Goal: Complete application form

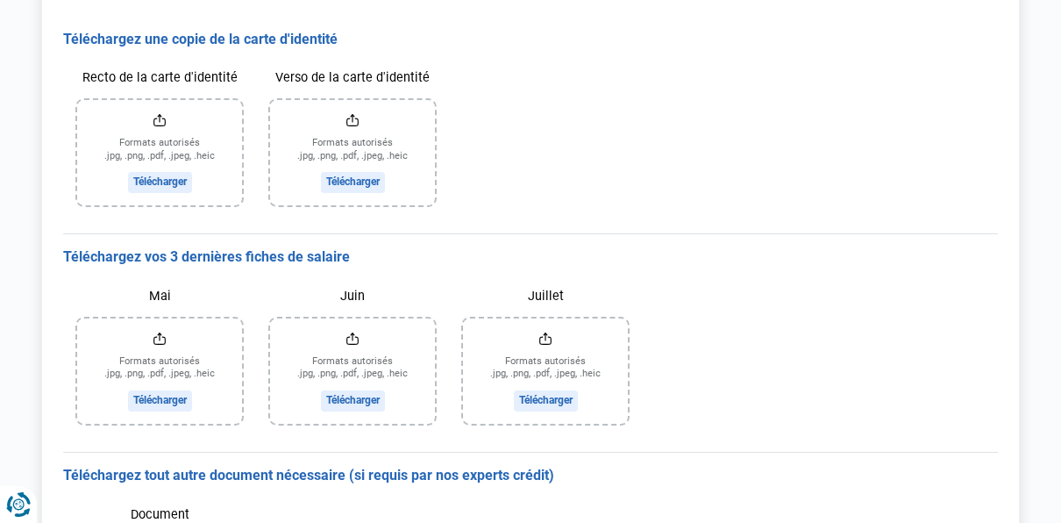
scroll to position [240, 0]
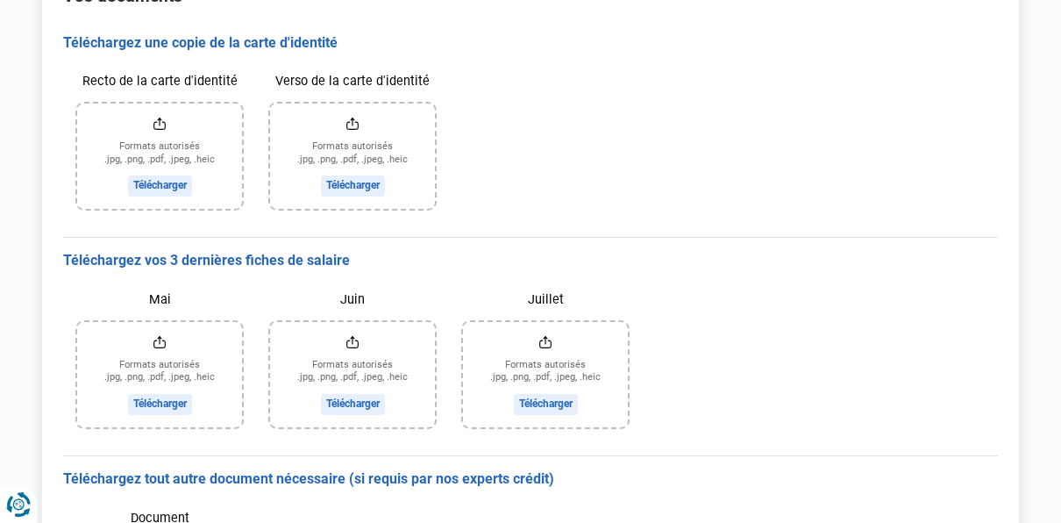
click at [155, 178] on input "Recto de la carte d'identité" at bounding box center [159, 156] width 165 height 105
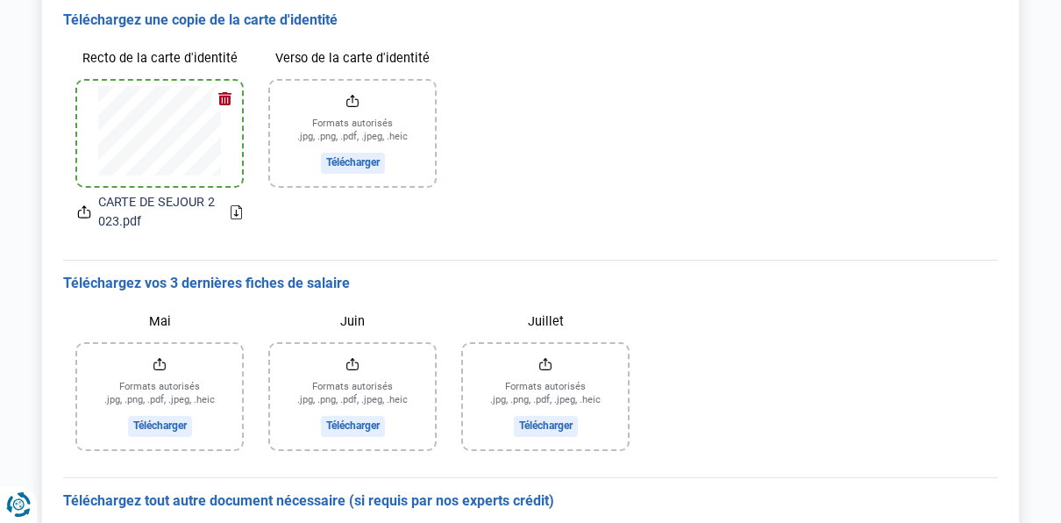
scroll to position [265, 0]
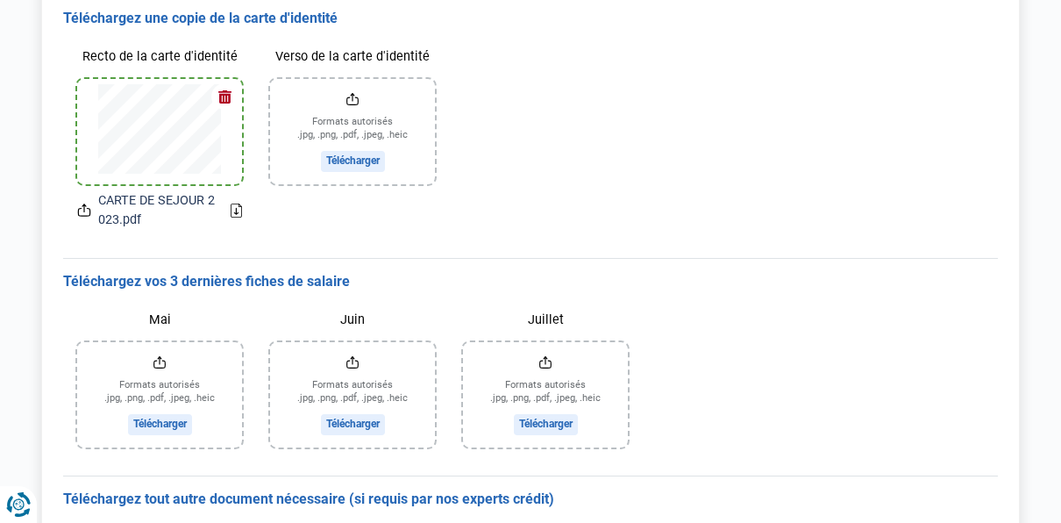
click at [356, 159] on input "Verso de la carte d'identité" at bounding box center [352, 131] width 165 height 105
type input "C:\fakepath\CARTE DE SEJOUR 2023.pdf"
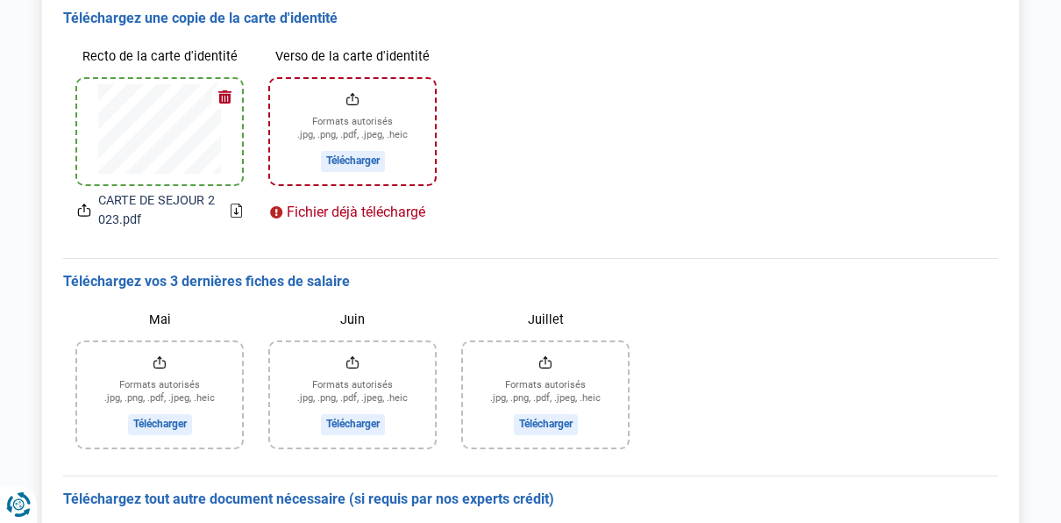
click at [510, 190] on div "Recto de la carte d'identité CARTE DE SEJOUR 2023.pdf Verso de la carte d'ident…" at bounding box center [530, 135] width 935 height 216
click at [526, 174] on div "Recto de la carte d'identité CARTE DE SEJOUR 2023.pdf Verso de la carte d'ident…" at bounding box center [530, 135] width 935 height 216
click at [341, 156] on input "Verso de la carte d'identité" at bounding box center [352, 131] width 165 height 105
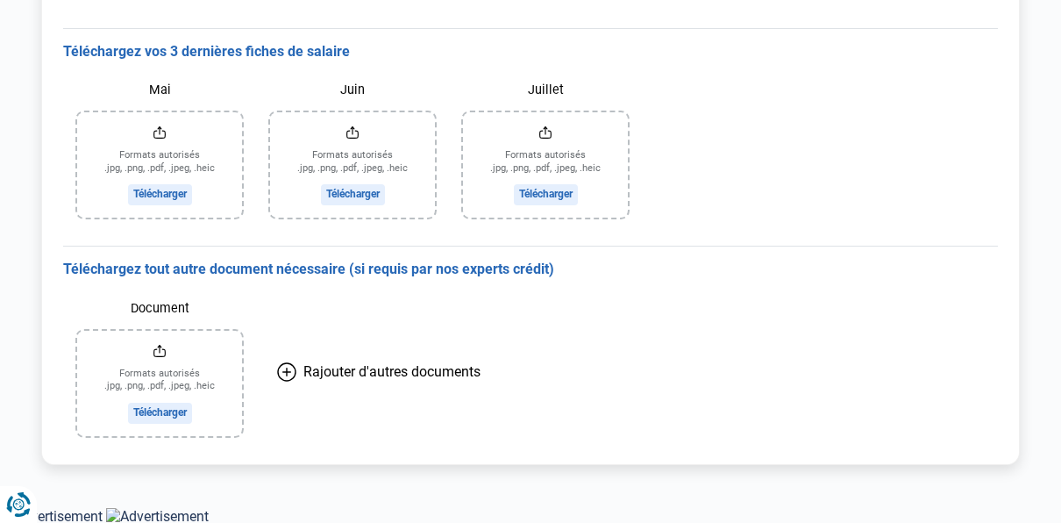
click at [157, 189] on input "Mai" at bounding box center [159, 164] width 165 height 105
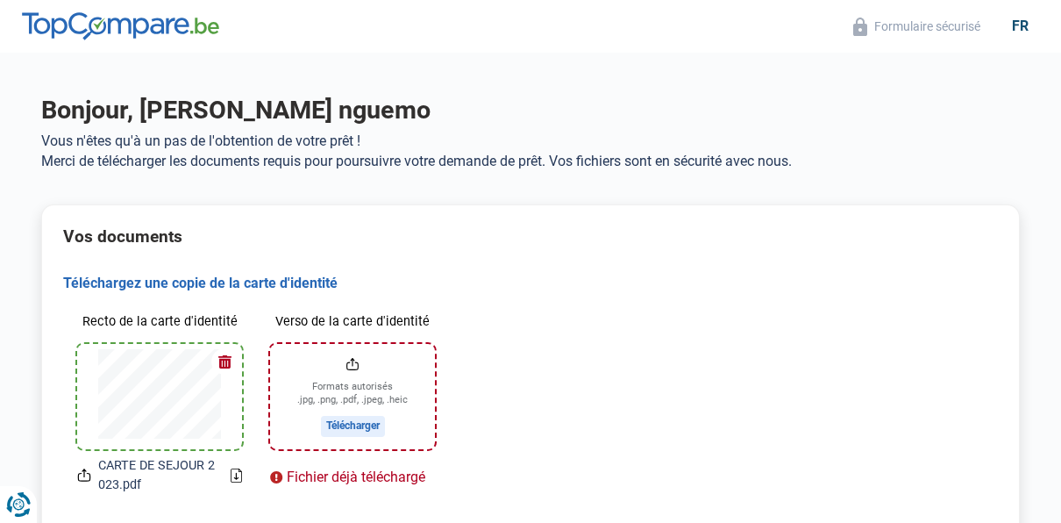
scroll to position [89, 0]
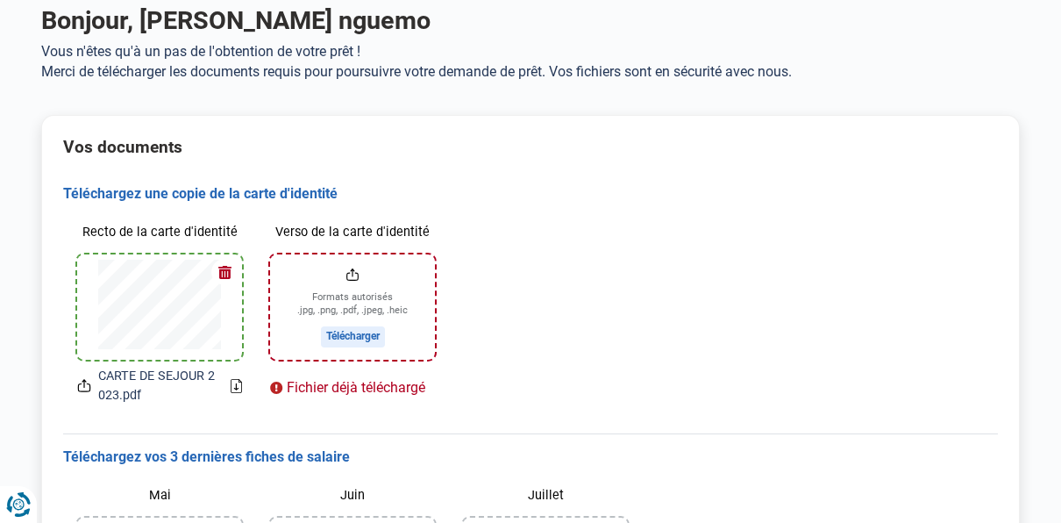
click at [225, 271] on button "button" at bounding box center [224, 272] width 26 height 26
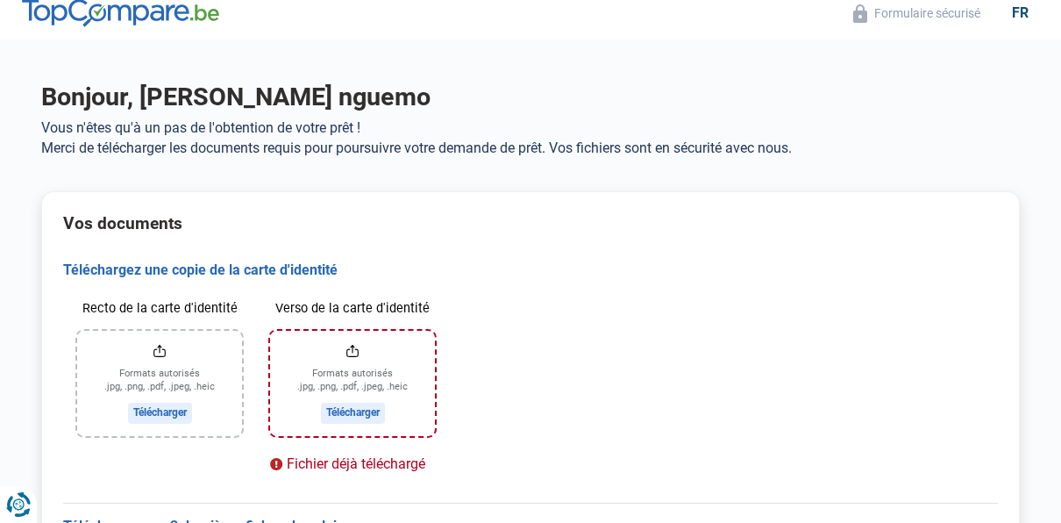
scroll to position [0, 0]
